Goal: Task Accomplishment & Management: Use online tool/utility

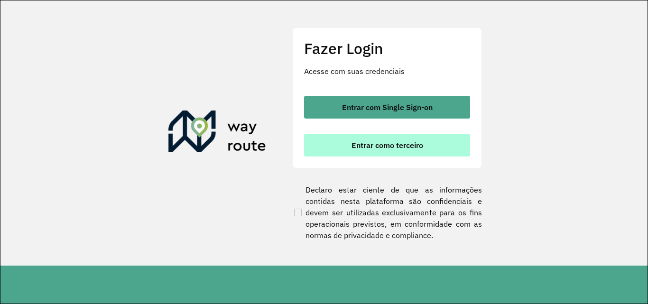
click at [383, 144] on span "Entrar como terceiro" at bounding box center [388, 145] width 72 height 8
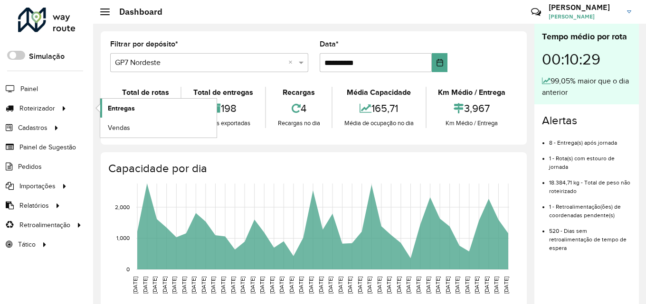
click at [117, 107] on span "Entregas" at bounding box center [121, 108] width 27 height 10
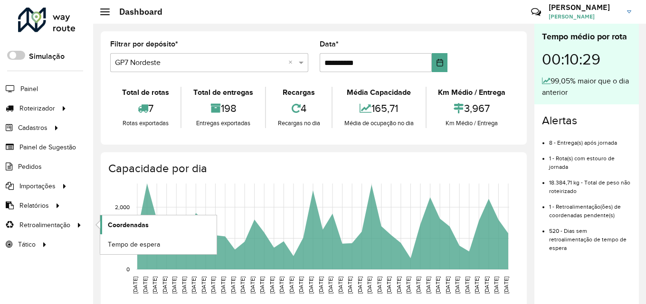
click at [129, 221] on span "Coordenadas" at bounding box center [128, 225] width 41 height 10
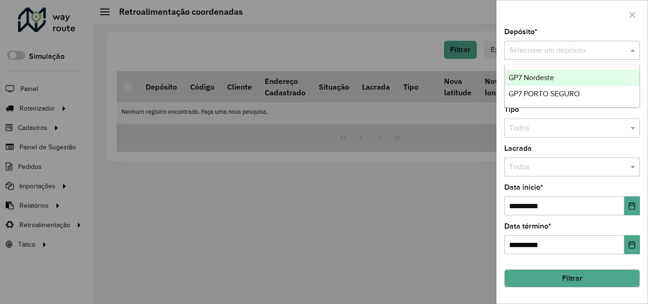
click at [558, 54] on input "text" at bounding box center [562, 50] width 107 height 11
click at [550, 71] on div "GP7 Nordeste" at bounding box center [572, 78] width 135 height 16
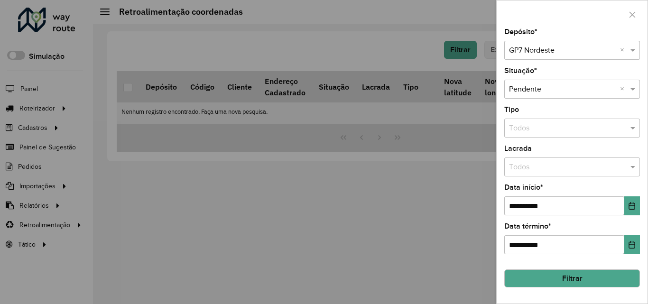
click at [597, 284] on button "Filtrar" at bounding box center [573, 279] width 136 height 18
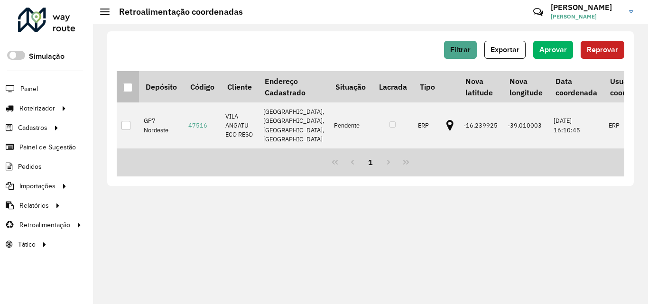
click at [125, 84] on div at bounding box center [127, 87] width 9 height 9
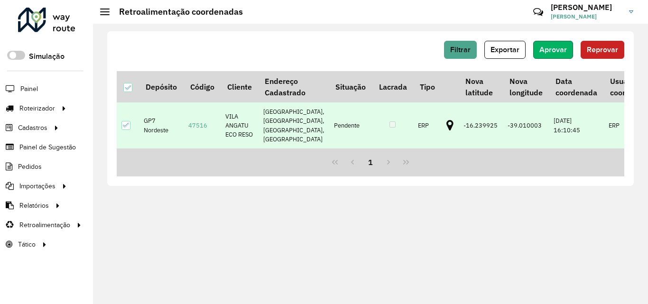
click at [571, 55] on button "Aprovar" at bounding box center [554, 50] width 40 height 18
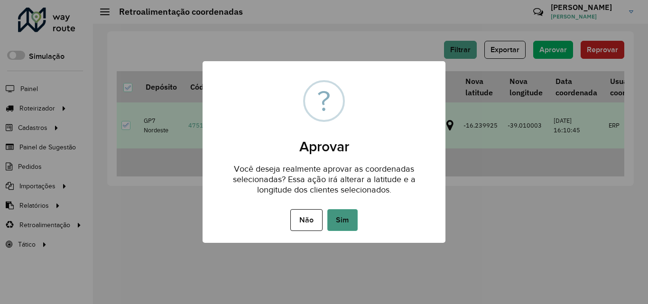
click at [340, 217] on button "Sim" at bounding box center [343, 220] width 30 height 22
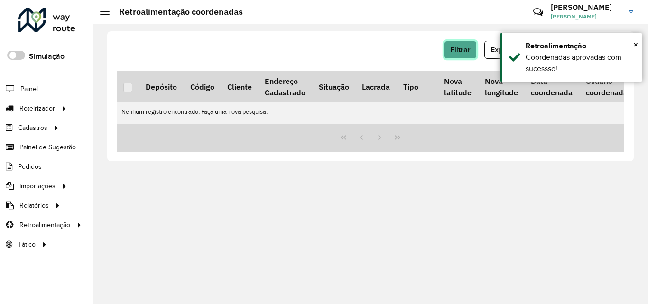
click at [450, 52] on button "Filtrar" at bounding box center [460, 50] width 33 height 18
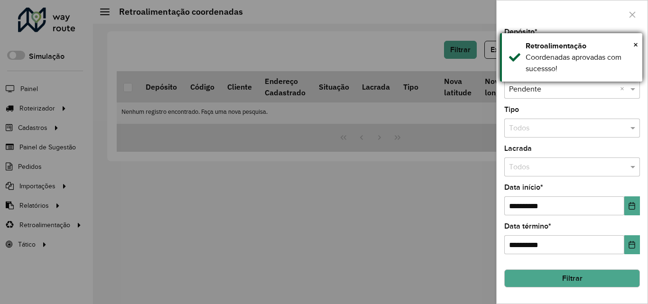
click at [639, 43] on div "× Retroalimentação Coordenadas aprovadas com sucessso!" at bounding box center [571, 57] width 142 height 48
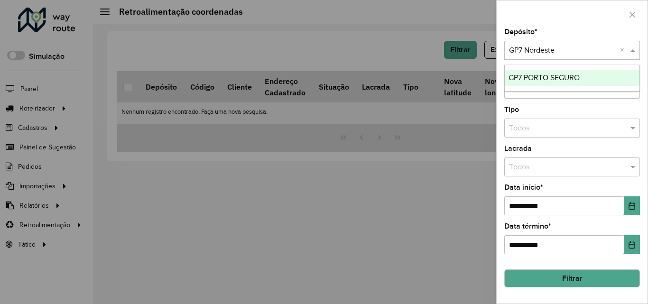
click at [638, 45] on span at bounding box center [634, 50] width 12 height 11
click at [572, 72] on div "GP7 PORTO SEGURO" at bounding box center [572, 78] width 135 height 16
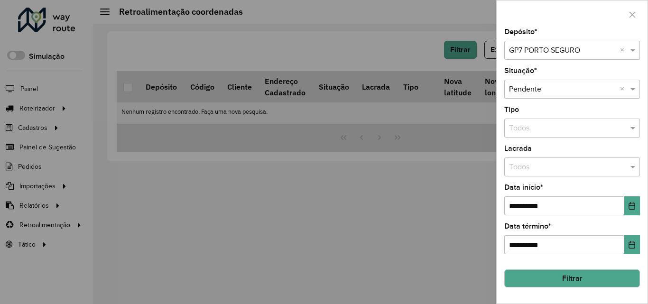
click at [597, 273] on button "Filtrar" at bounding box center [573, 279] width 136 height 18
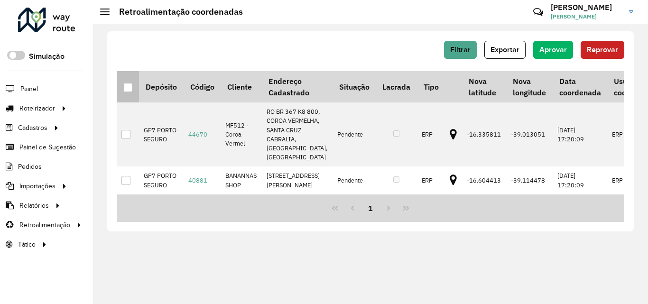
click at [127, 89] on div at bounding box center [127, 87] width 9 height 9
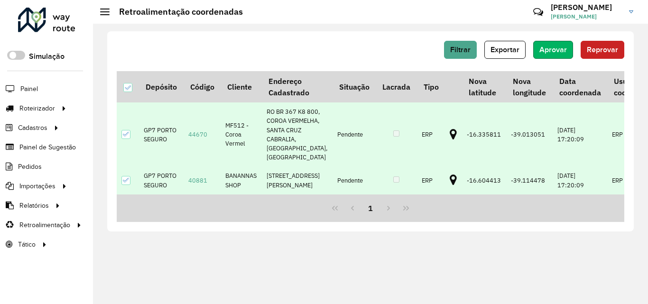
click at [544, 57] on button "Aprovar" at bounding box center [554, 50] width 40 height 18
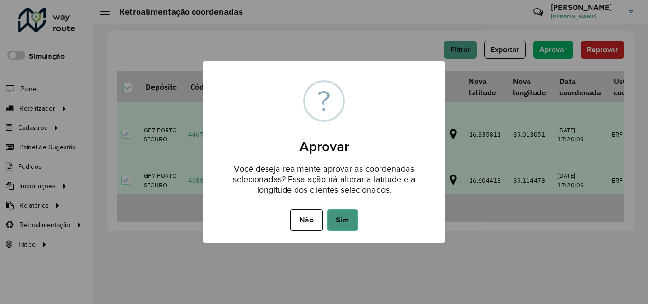
click at [341, 220] on button "Sim" at bounding box center [343, 220] width 30 height 22
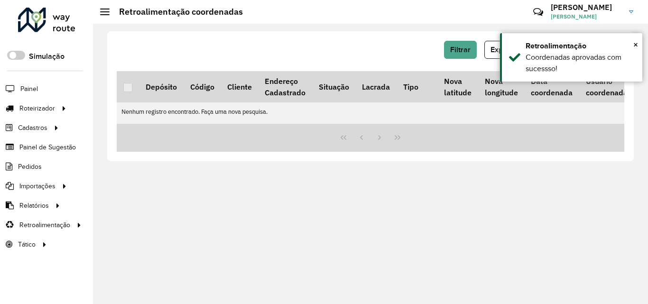
click at [67, 28] on div at bounding box center [46, 20] width 57 height 25
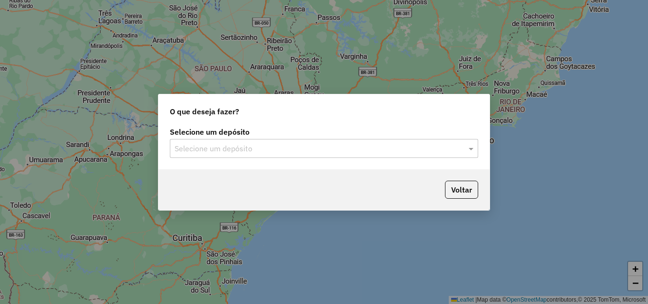
click at [283, 153] on input "text" at bounding box center [315, 148] width 280 height 11
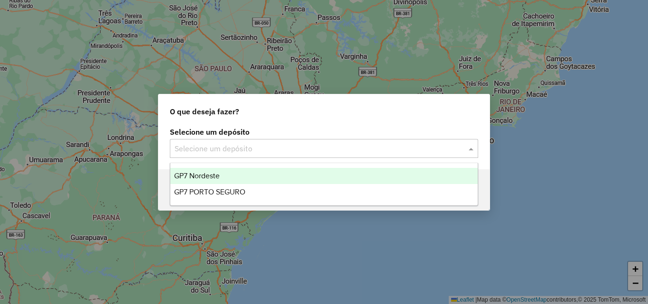
click at [241, 179] on div "GP7 Nordeste" at bounding box center [324, 176] width 308 height 16
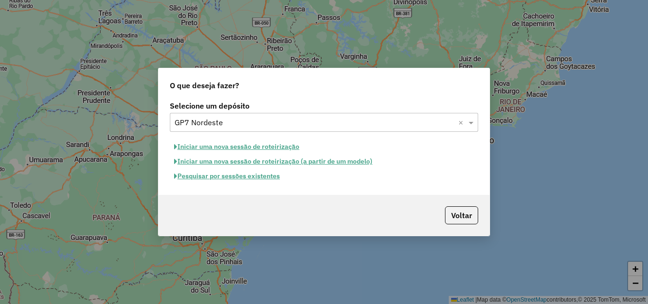
click at [255, 176] on button "Pesquisar por sessões existentes" at bounding box center [227, 176] width 114 height 15
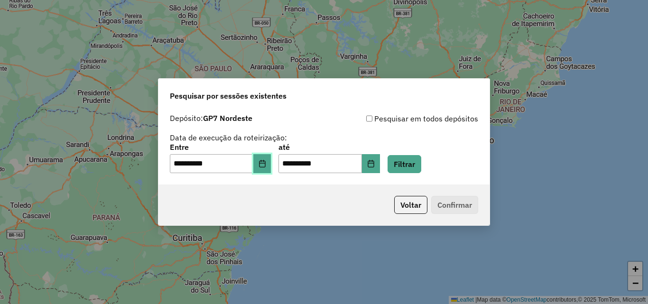
click at [266, 164] on icon "Choose Date" at bounding box center [263, 164] width 8 height 8
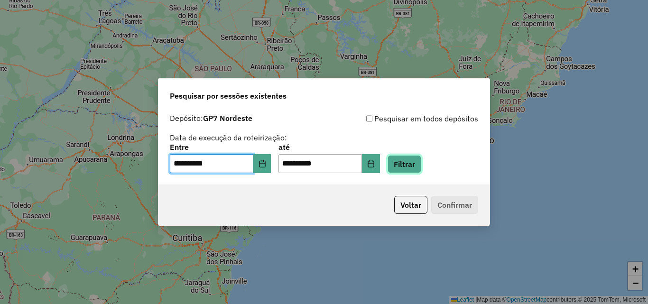
click at [415, 159] on button "Filtrar" at bounding box center [405, 164] width 34 height 18
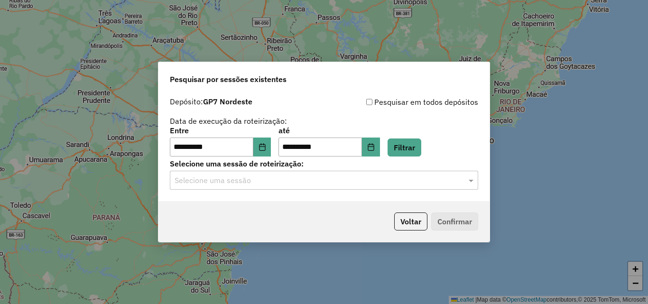
click at [281, 183] on input "text" at bounding box center [315, 180] width 280 height 11
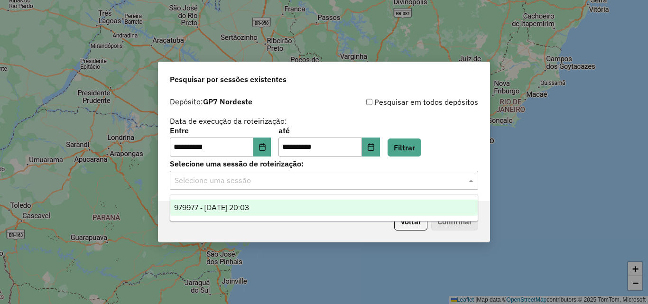
click at [269, 208] on div "979977 - 15/08/2025 20:03" at bounding box center [324, 208] width 308 height 16
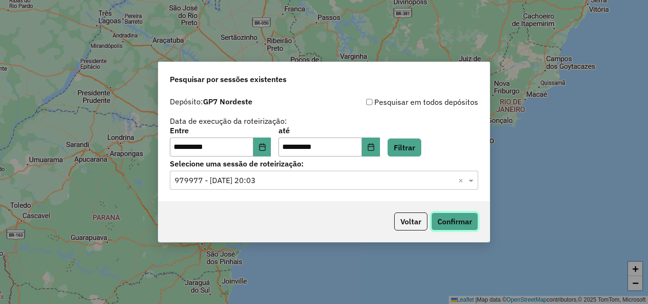
click at [471, 221] on button "Confirmar" at bounding box center [454, 222] width 47 height 18
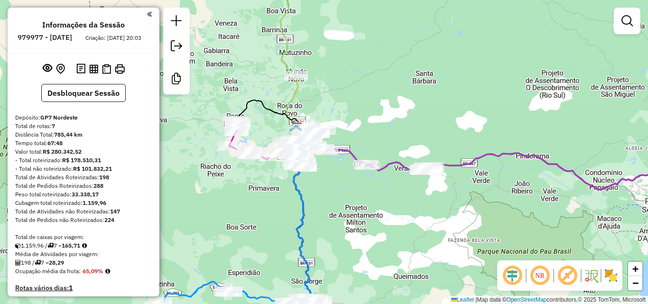
drag, startPoint x: 320, startPoint y: 178, endPoint x: 354, endPoint y: 186, distance: 34.3
click at [354, 186] on div "Janela de atendimento Grade de atendimento Capacidade Transportadoras Veículos …" at bounding box center [324, 152] width 648 height 304
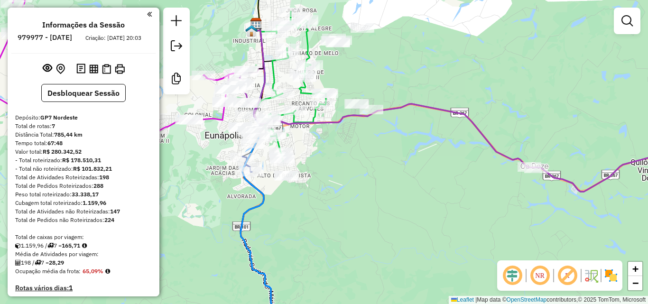
drag, startPoint x: 420, startPoint y: 187, endPoint x: 352, endPoint y: 154, distance: 75.2
click at [362, 162] on div "Janela de atendimento Grade de atendimento Capacidade Transportadoras Veículos …" at bounding box center [324, 152] width 648 height 304
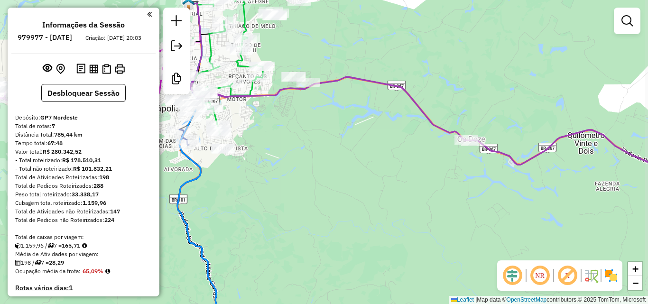
drag, startPoint x: 499, startPoint y: 186, endPoint x: 342, endPoint y: 157, distance: 159.8
click at [373, 166] on div "Janela de atendimento Grade de atendimento Capacidade Transportadoras Veículos …" at bounding box center [324, 152] width 648 height 304
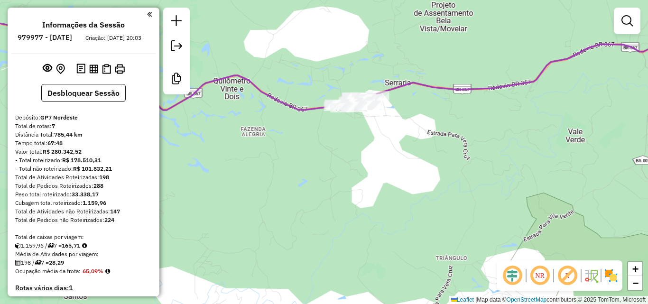
drag, startPoint x: 338, startPoint y: 144, endPoint x: 386, endPoint y: 171, distance: 55.3
click at [384, 170] on div "Janela de atendimento Grade de atendimento Capacidade Transportadoras Veículos …" at bounding box center [324, 152] width 648 height 304
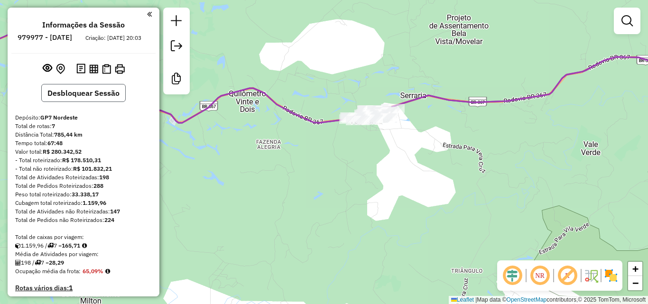
click at [102, 95] on button "Desbloquear Sessão" at bounding box center [83, 93] width 84 height 18
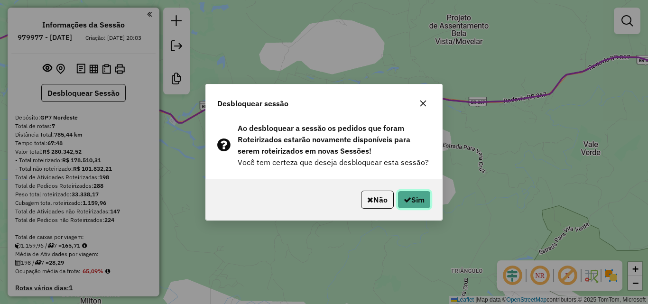
drag, startPoint x: 413, startPoint y: 200, endPoint x: 365, endPoint y: 161, distance: 61.8
click at [413, 200] on button "Sim" at bounding box center [414, 200] width 33 height 18
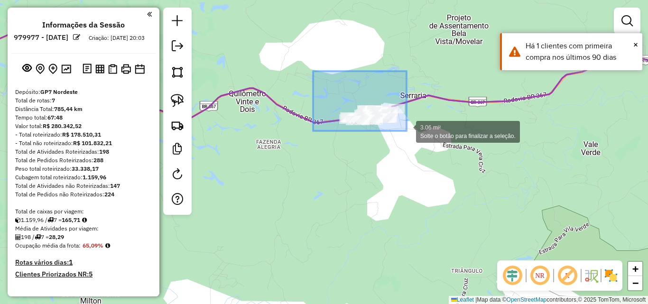
drag, startPoint x: 315, startPoint y: 72, endPoint x: 423, endPoint y: 146, distance: 131.1
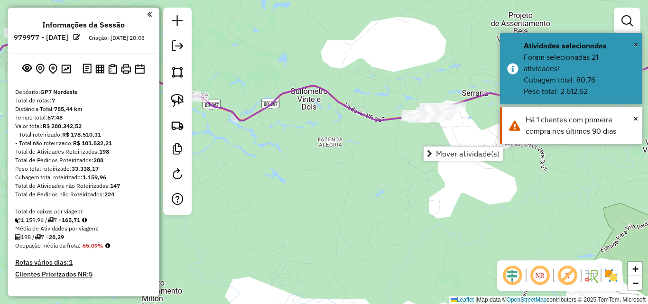
drag, startPoint x: 345, startPoint y: 161, endPoint x: 422, endPoint y: 152, distance: 77.4
click at [408, 158] on div "Janela de atendimento Grade de atendimento Capacidade Transportadoras Veículos …" at bounding box center [324, 152] width 648 height 304
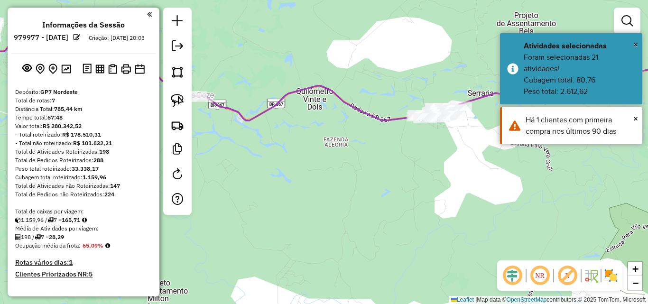
drag, startPoint x: 358, startPoint y: 163, endPoint x: 388, endPoint y: 164, distance: 29.9
click at [372, 164] on div "Janela de atendimento Grade de atendimento Capacidade Transportadoras Veículos …" at bounding box center [324, 152] width 648 height 304
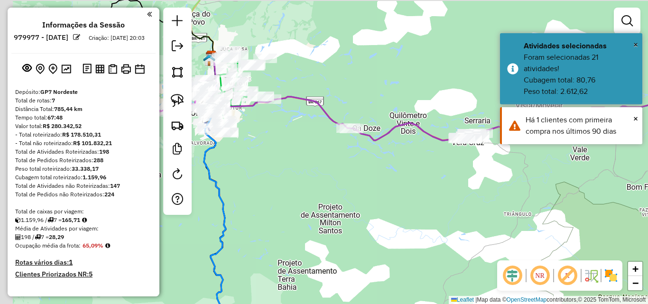
drag, startPoint x: 330, startPoint y: 170, endPoint x: 391, endPoint y: 167, distance: 60.4
click at [392, 171] on div "Janela de atendimento Grade de atendimento Capacidade Transportadoras Veículos …" at bounding box center [324, 152] width 648 height 304
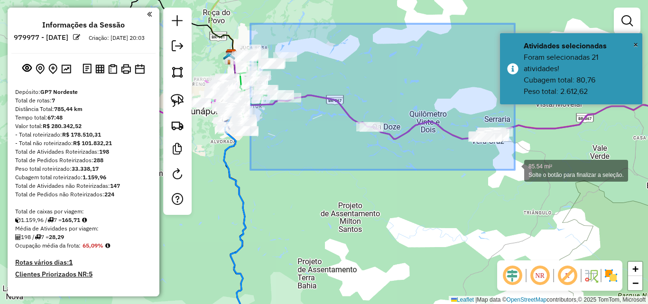
drag, startPoint x: 251, startPoint y: 24, endPoint x: 515, endPoint y: 170, distance: 302.1
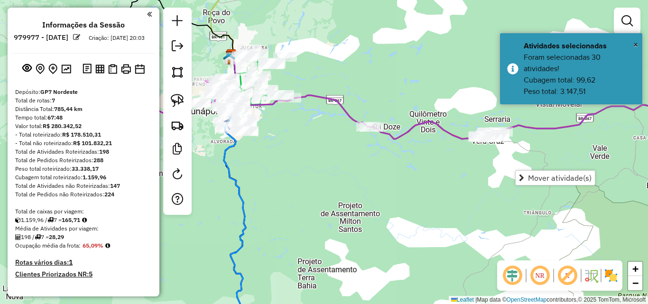
click at [449, 187] on div "Janela de atendimento Grade de atendimento Capacidade Transportadoras Veículos …" at bounding box center [324, 152] width 648 height 304
drag, startPoint x: 409, startPoint y: 175, endPoint x: 437, endPoint y: 187, distance: 31.0
click at [437, 187] on div "Janela de atendimento Grade de atendimento Capacidade Transportadoras Veículos …" at bounding box center [324, 152] width 648 height 304
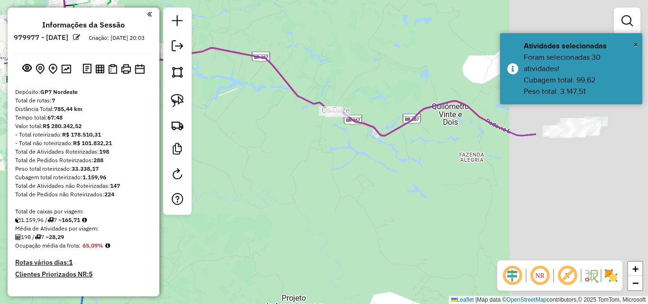
drag, startPoint x: 400, startPoint y: 159, endPoint x: 224, endPoint y: 133, distance: 178.0
click at [227, 135] on div "Janela de atendimento Grade de atendimento Capacidade Transportadoras Veículos …" at bounding box center [324, 152] width 648 height 304
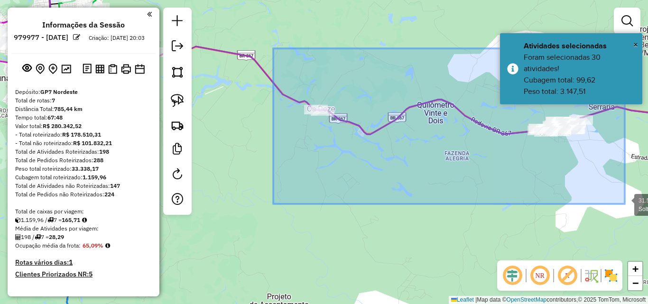
drag, startPoint x: 449, startPoint y: 133, endPoint x: 625, endPoint y: 204, distance: 190.0
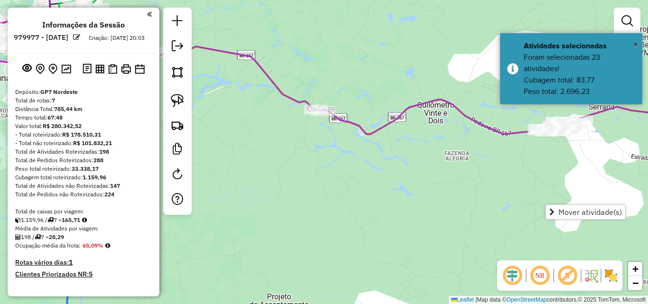
click at [479, 180] on div "Janela de atendimento Grade de atendimento Capacidade Transportadoras Veículos …" at bounding box center [324, 152] width 648 height 304
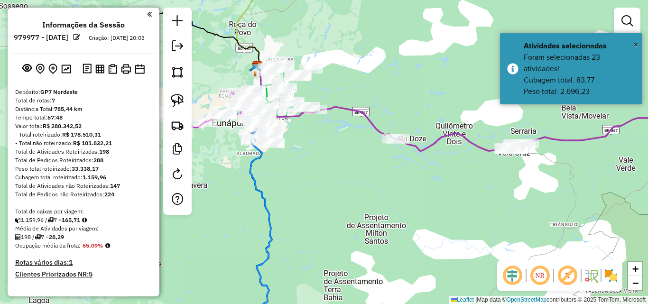
drag, startPoint x: 383, startPoint y: 179, endPoint x: 413, endPoint y: 191, distance: 32.8
click at [413, 191] on div "Janela de atendimento Grade de atendimento Capacidade Transportadoras Veículos …" at bounding box center [324, 152] width 648 height 304
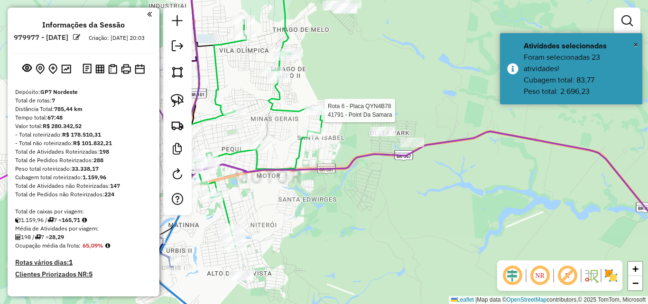
select select "**********"
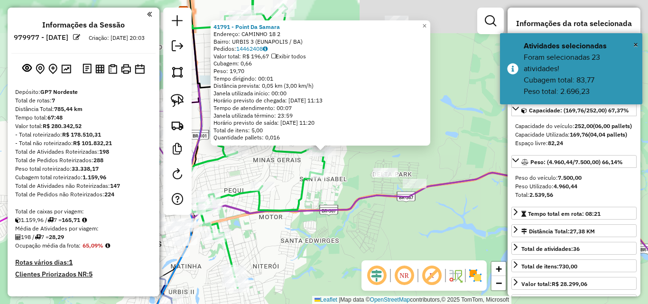
scroll to position [594, 0]
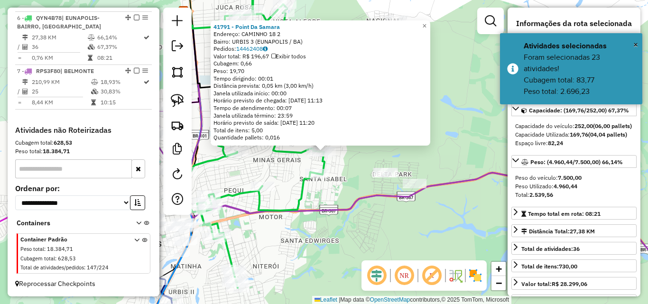
click at [376, 224] on div "41791 - Point Da Samara Endereço: CAMINHO 18 2 Bairro: URBIS 3 (EUNAPOLIS / BA)…" at bounding box center [324, 152] width 648 height 304
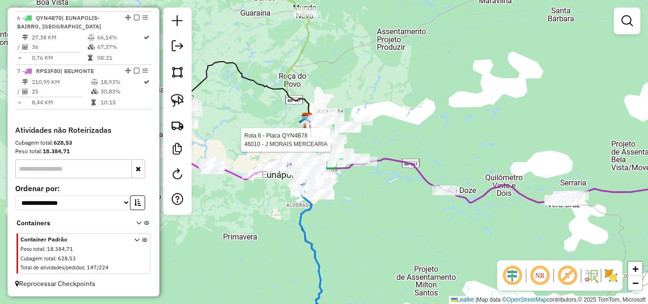
select select "**********"
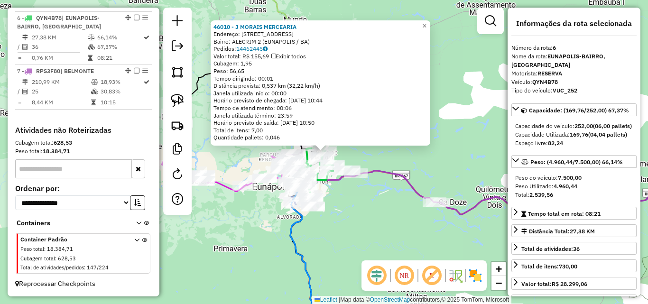
click at [373, 219] on div "46010 - J MORAIS MERCEARIA Endereço: [STREET_ADDRESS] Bairro: ALECRIM 2 (EUNAPO…" at bounding box center [324, 152] width 648 height 304
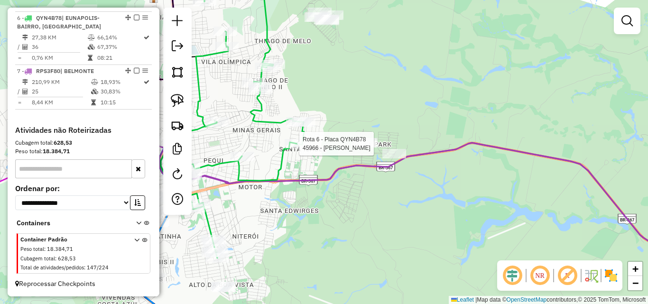
click at [302, 139] on icon at bounding box center [232, 114] width 143 height 289
select select "**********"
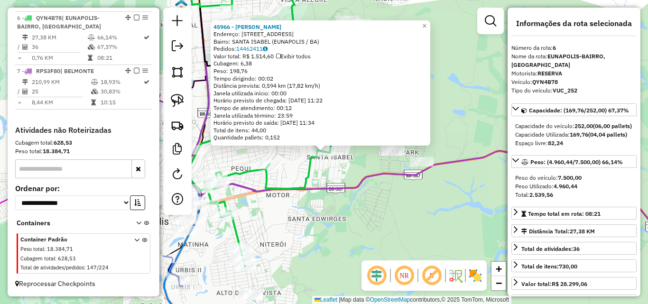
click at [348, 201] on div "45966 - [PERSON_NAME]: [STREET_ADDRESS] Bairro: [GEOGRAPHIC_DATA] (EUNAPOLIS / …" at bounding box center [324, 152] width 648 height 304
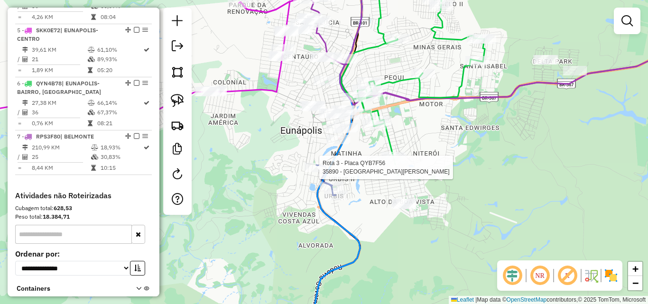
select select "**********"
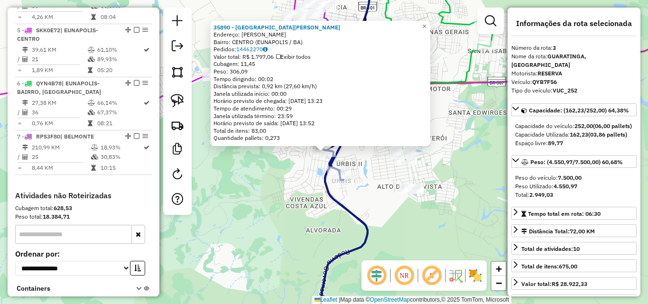
scroll to position [447, 0]
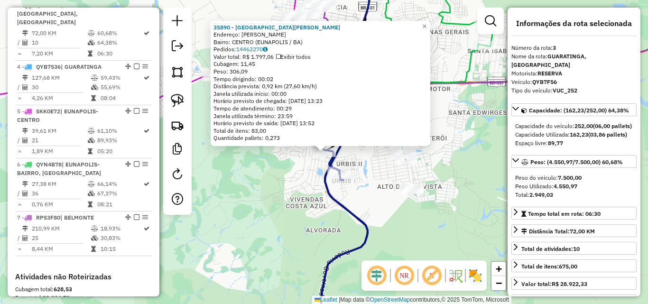
click at [289, 195] on div "35890 - COLEGIO [PERSON_NAME] Endereço: [PERSON_NAME]: CENTRO (EUNAPOLIS / BA) …" at bounding box center [324, 152] width 648 height 304
click at [306, 179] on div "35890 - COLEGIO [PERSON_NAME] Endereço: [PERSON_NAME]: CENTRO (EUNAPOLIS / BA) …" at bounding box center [324, 152] width 648 height 304
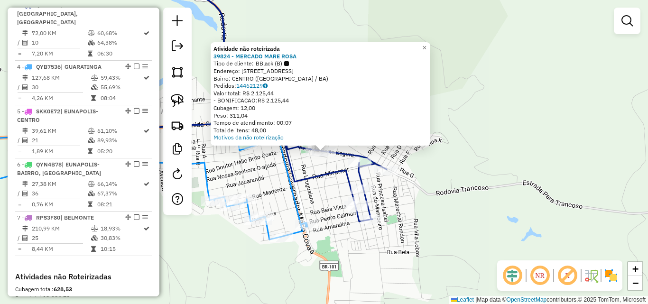
click at [438, 164] on div "Atividade não roteirizada 39824 - MERCADO MARE ROSA Tipo de cliente: BBlack (B)…" at bounding box center [324, 152] width 648 height 304
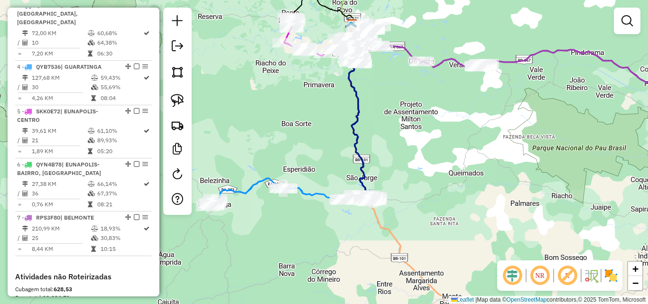
drag, startPoint x: 426, startPoint y: 133, endPoint x: 430, endPoint y: 224, distance: 90.7
click at [429, 224] on div "Janela de atendimento Grade de atendimento Capacidade Transportadoras Veículos …" at bounding box center [324, 152] width 648 height 304
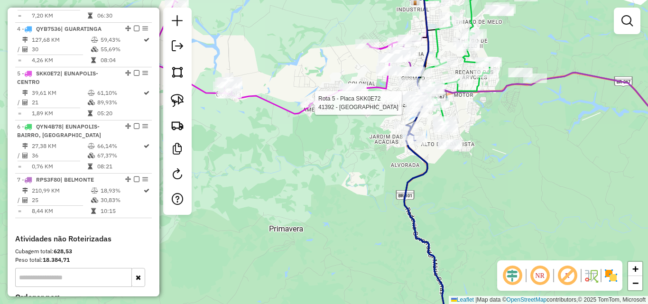
select select "**********"
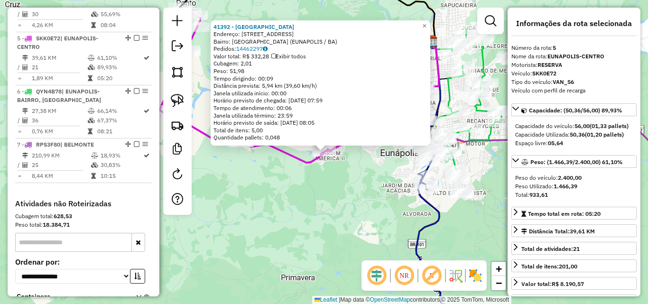
scroll to position [545, 0]
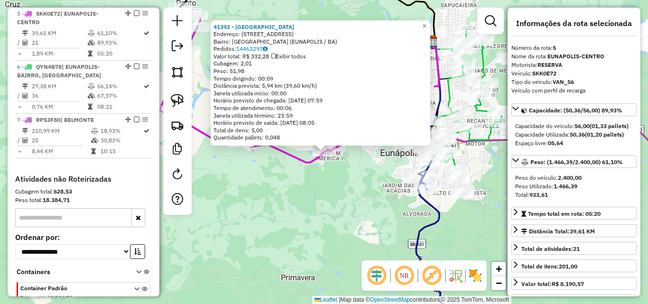
click at [339, 179] on div "41392 - [GEOGRAPHIC_DATA] Endereço: [STREET_ADDRESS] ([GEOGRAPHIC_DATA] / BA) P…" at bounding box center [324, 152] width 648 height 304
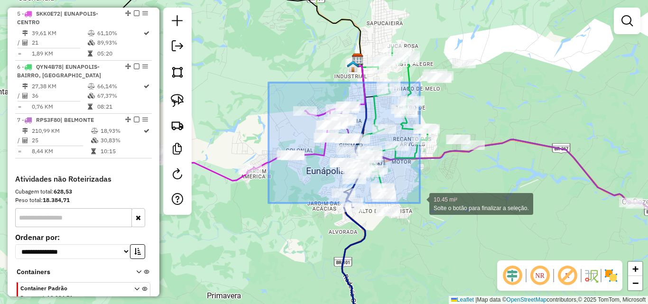
drag, startPoint x: 281, startPoint y: 92, endPoint x: 420, endPoint y: 203, distance: 177.6
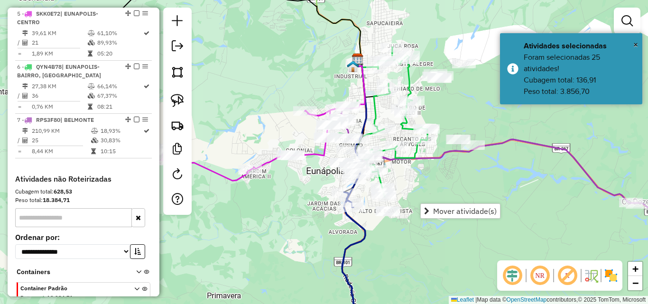
click at [307, 212] on div "Rota 6 - Placa QYN4B78 47378 - JAINE SANTOS Rota 3 - Placa QYB7F56 45205 - BAR …" at bounding box center [324, 152] width 648 height 304
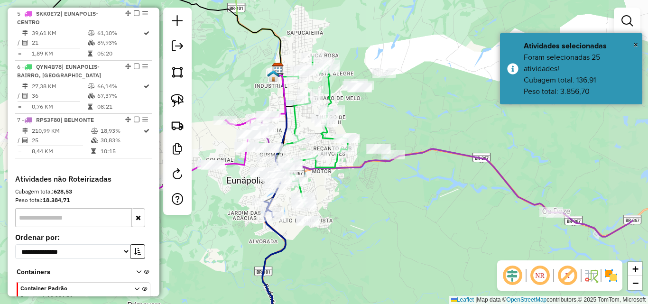
drag, startPoint x: 462, startPoint y: 194, endPoint x: 382, endPoint y: 203, distance: 80.3
click at [382, 203] on div "Janela de atendimento Grade de atendimento Capacidade Transportadoras Veículos …" at bounding box center [324, 152] width 648 height 304
drag, startPoint x: 393, startPoint y: 237, endPoint x: 339, endPoint y: 212, distance: 58.8
click at [351, 218] on div "Janela de atendimento Grade de atendimento Capacidade Transportadoras Veículos …" at bounding box center [324, 152] width 648 height 304
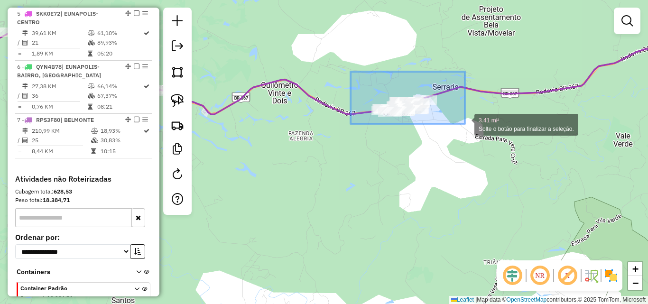
drag, startPoint x: 376, startPoint y: 87, endPoint x: 465, endPoint y: 124, distance: 96.2
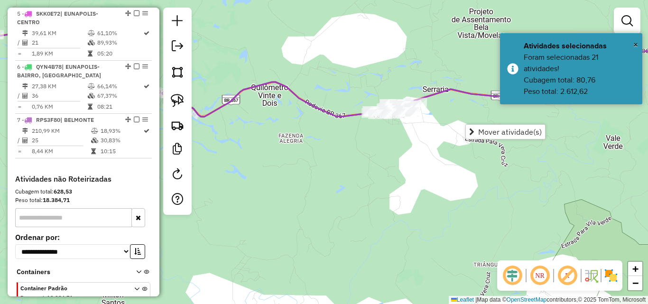
drag, startPoint x: 422, startPoint y: 144, endPoint x: 312, endPoint y: 169, distance: 111.9
click at [331, 165] on div "Janela de atendimento Grade de atendimento Capacidade Transportadoras Veículos …" at bounding box center [324, 152] width 648 height 304
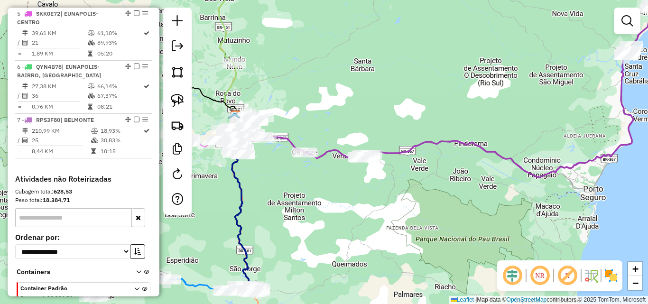
drag, startPoint x: 293, startPoint y: 100, endPoint x: 325, endPoint y: 73, distance: 41.8
click at [325, 78] on div "Janela de atendimento Grade de atendimento Capacidade Transportadoras Veículos …" at bounding box center [324, 152] width 648 height 304
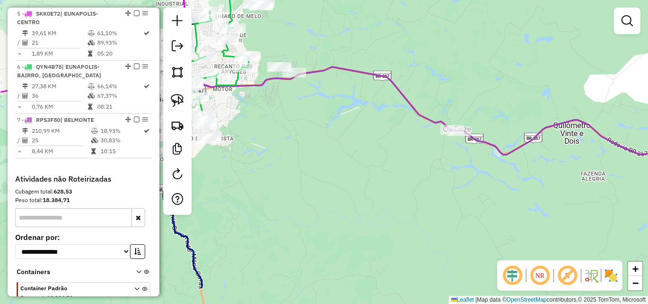
drag, startPoint x: 301, startPoint y: 135, endPoint x: 300, endPoint y: 76, distance: 58.4
click at [300, 76] on div "Janela de atendimento Grade de atendimento Capacidade Transportadoras Veículos …" at bounding box center [324, 152] width 648 height 304
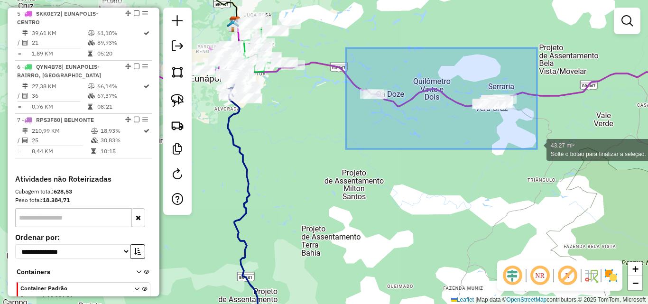
drag, startPoint x: 356, startPoint y: 53, endPoint x: 542, endPoint y: 151, distance: 210.2
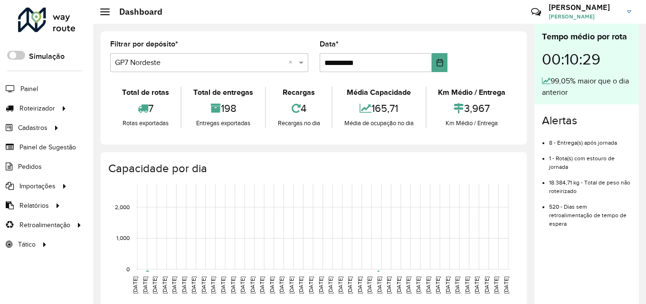
click at [252, 60] on input "text" at bounding box center [199, 62] width 169 height 11
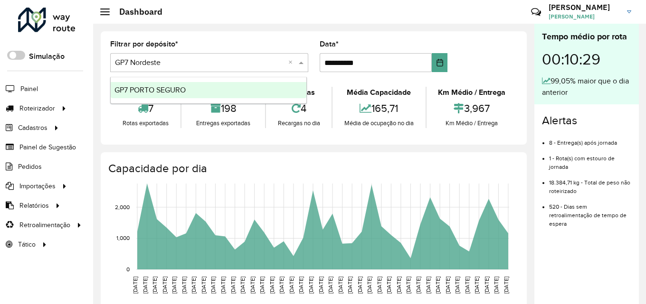
click at [238, 91] on div "GP7 PORTO SEGURO" at bounding box center [209, 90] width 196 height 16
